Goal: Transaction & Acquisition: Purchase product/service

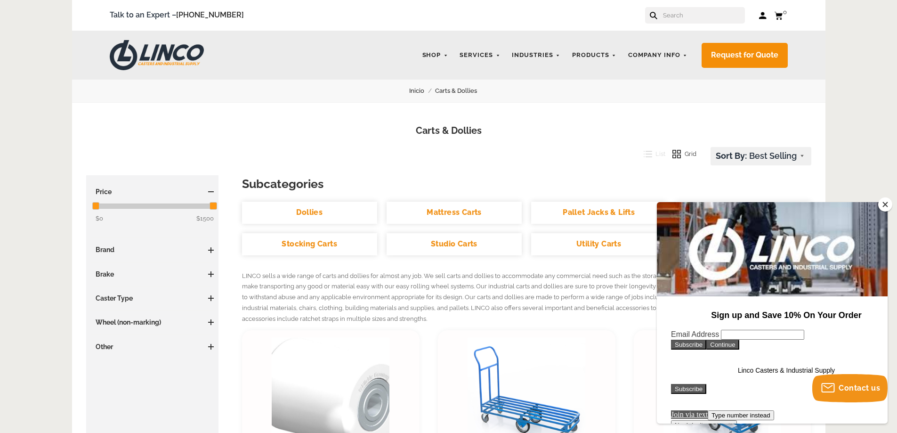
click at [887, 207] on button "Close" at bounding box center [885, 204] width 14 height 14
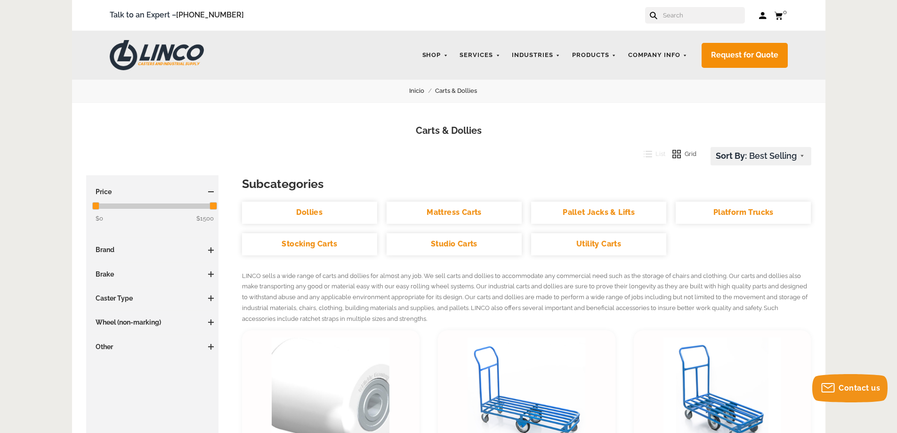
click at [213, 252] on span at bounding box center [211, 250] width 6 height 6
click at [603, 76] on link "CASTERS" at bounding box center [589, 79] width 34 height 9
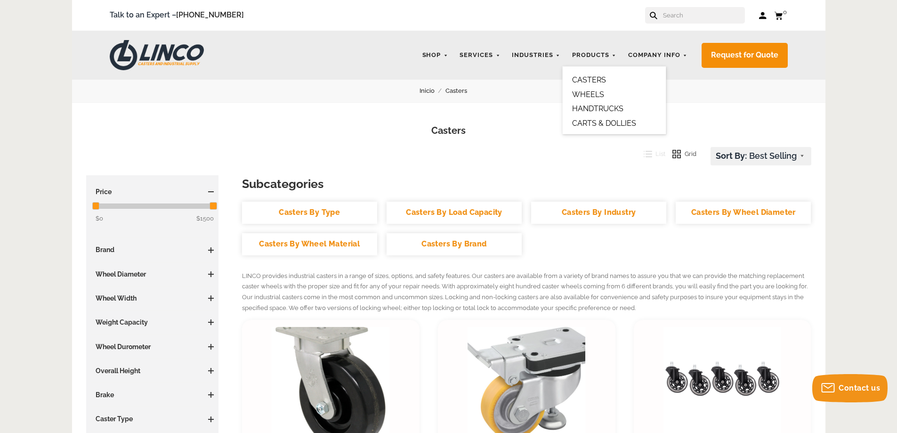
click at [591, 92] on link "WHEELS" at bounding box center [588, 94] width 32 height 9
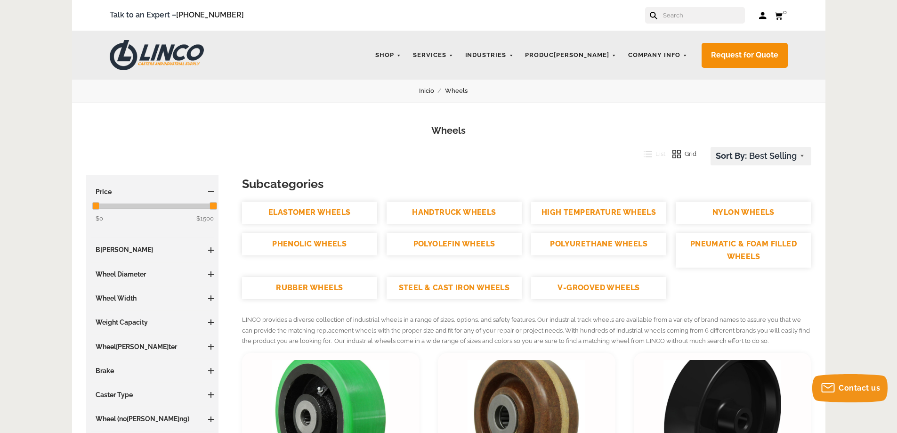
click at [699, 13] on input "text" at bounding box center [703, 15] width 83 height 16
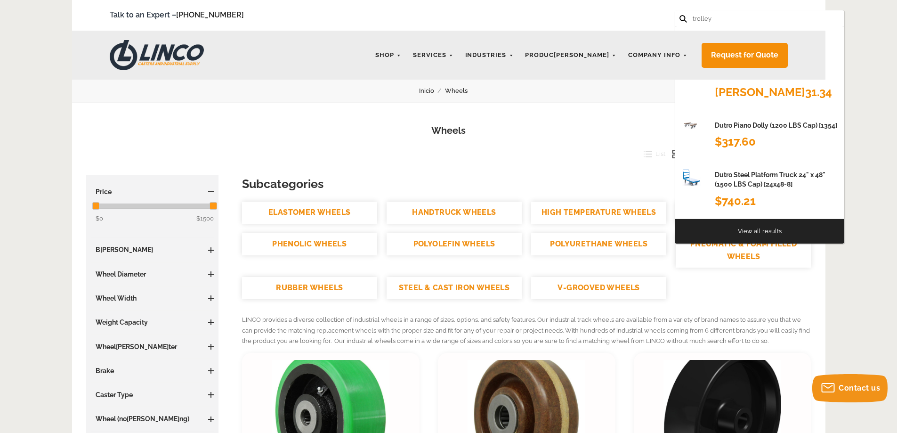
type input "trolley"
click at [679, 15] on button at bounding box center [682, 18] width 6 height 6
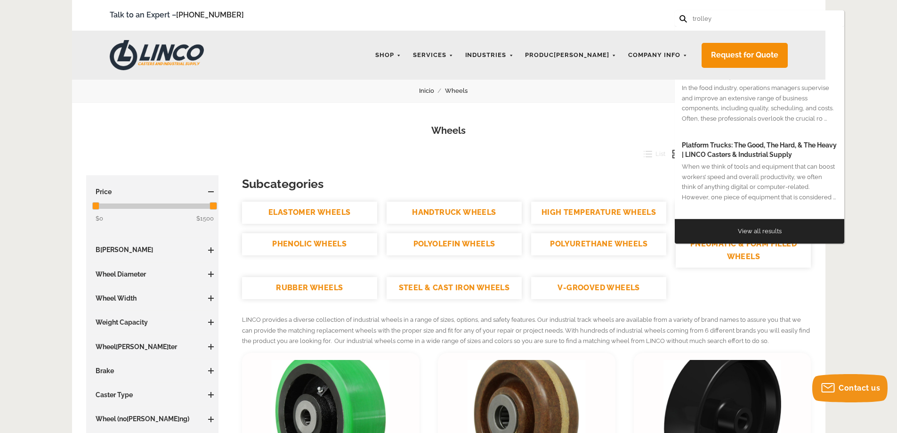
click at [778, 237] on div "View all results" at bounding box center [759, 231] width 169 height 24
click at [772, 228] on link "View all results" at bounding box center [760, 230] width 44 height 7
